Goal: Task Accomplishment & Management: Manage account settings

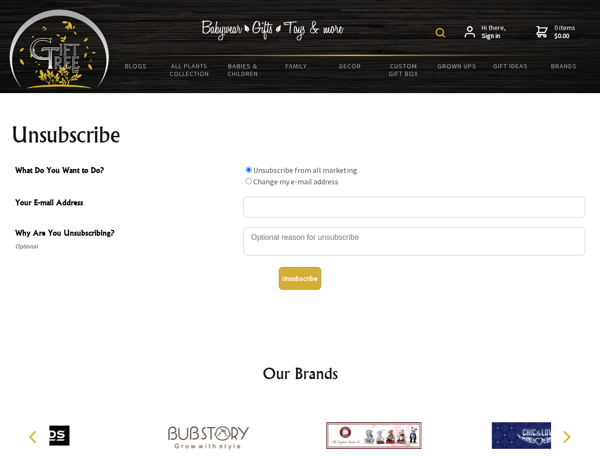
click at [442, 33] on img at bounding box center [440, 32] width 9 height 9
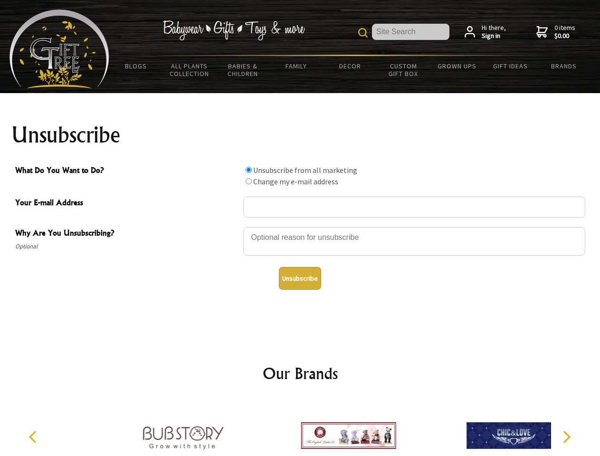
click at [300, 227] on div at bounding box center [414, 242] width 342 height 33
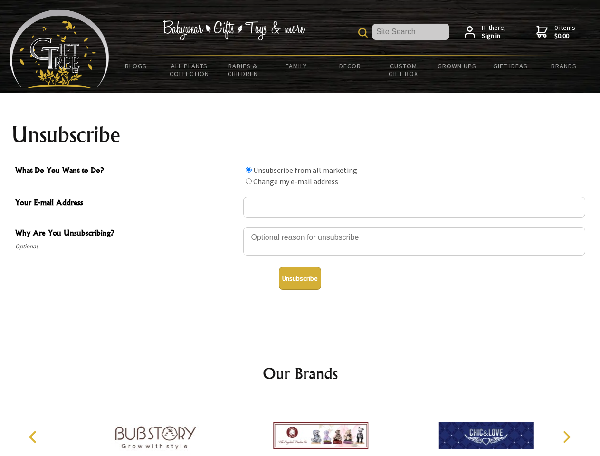
click at [248, 170] on input "What Do You Want to Do?" at bounding box center [249, 170] width 6 height 6
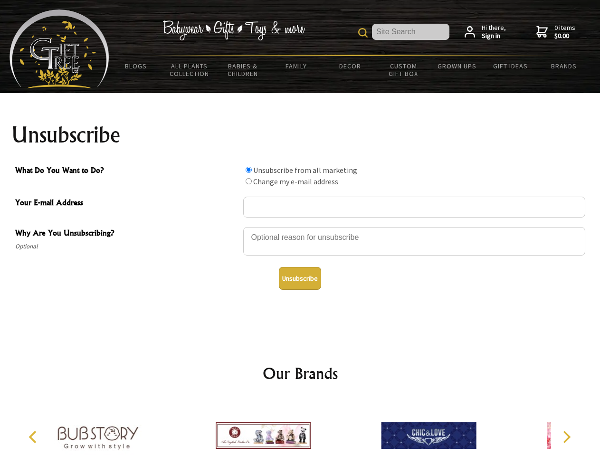
click at [248, 181] on input "What Do You Want to Do?" at bounding box center [249, 181] width 6 height 6
radio input "true"
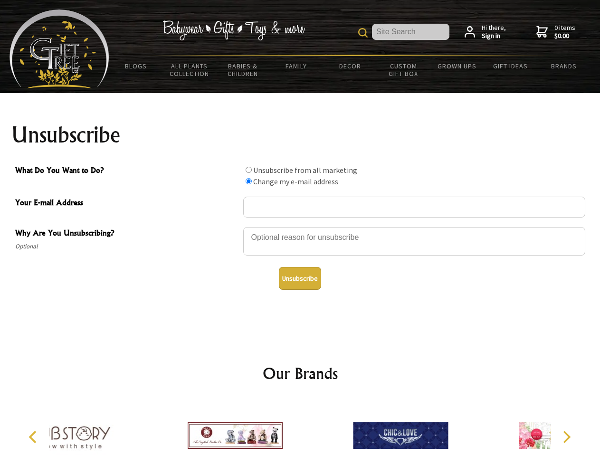
click at [300, 278] on button "Unsubscribe" at bounding box center [300, 278] width 42 height 23
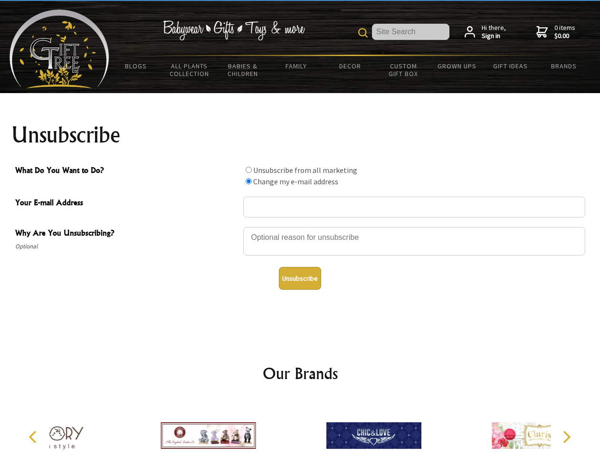
click at [300, 428] on div at bounding box center [373, 437] width 165 height 74
